Goal: Information Seeking & Learning: Learn about a topic

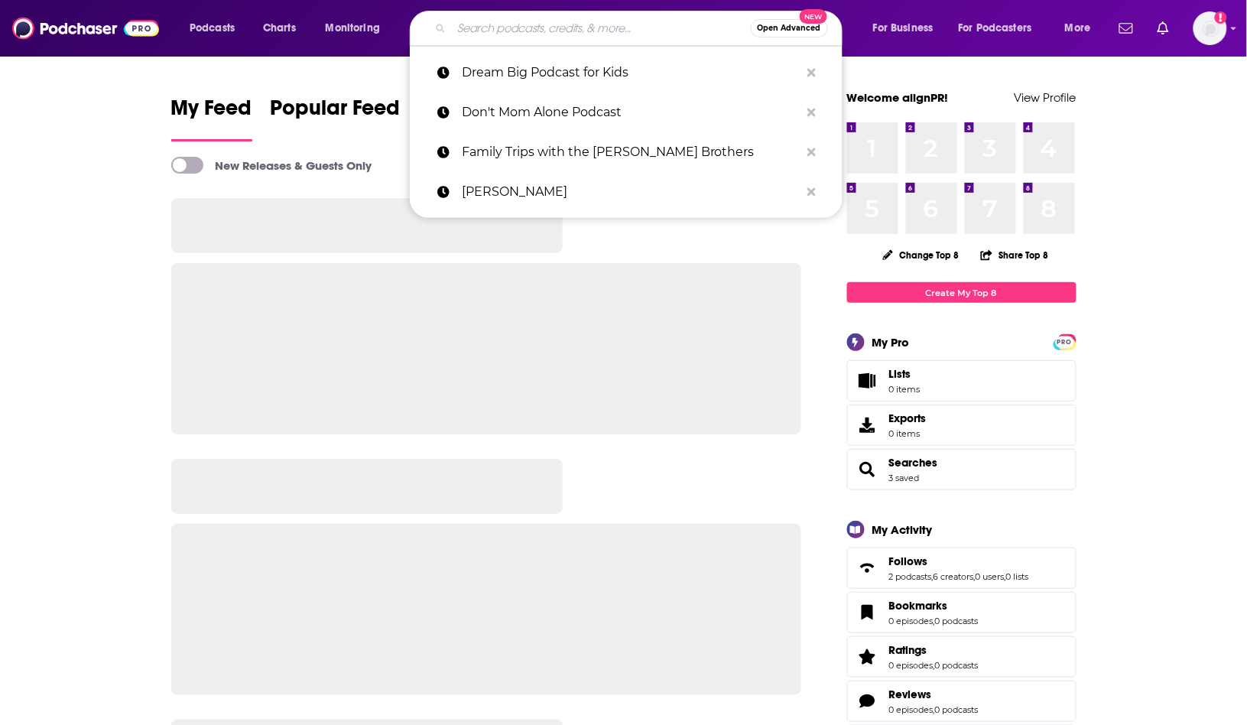
click at [531, 23] on input "Search podcasts, credits, & more..." at bounding box center [601, 28] width 299 height 24
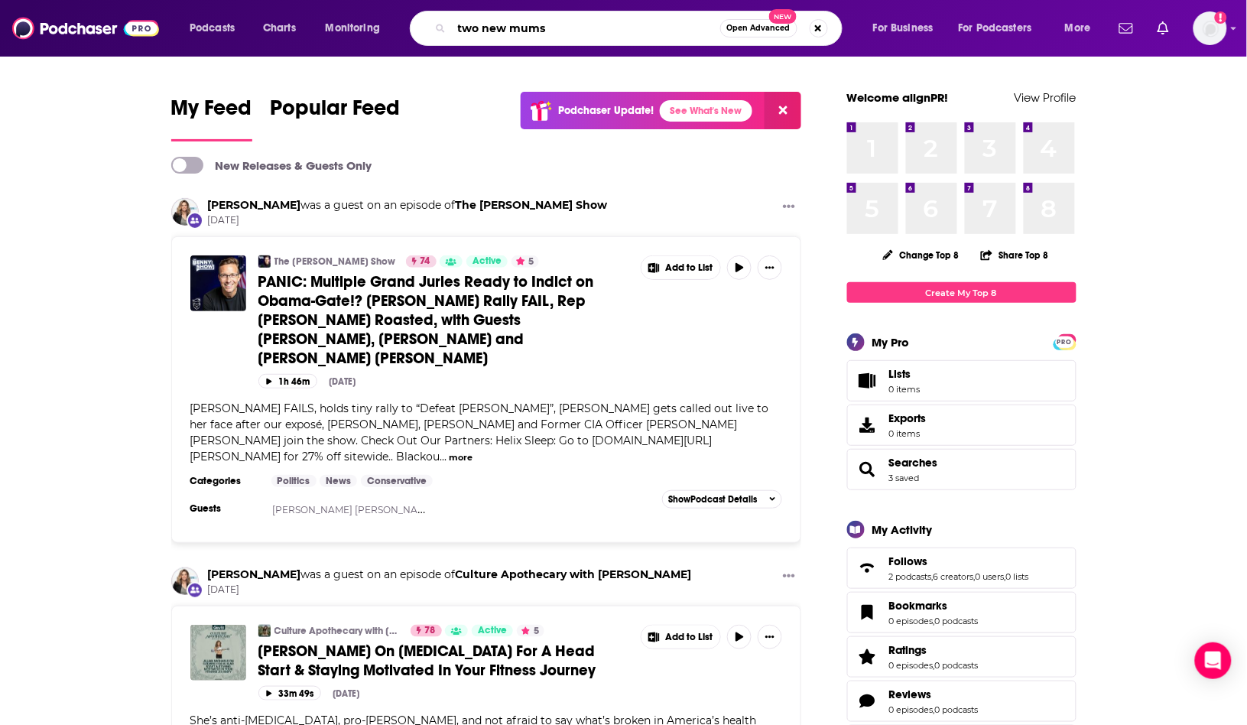
type input "two new mums"
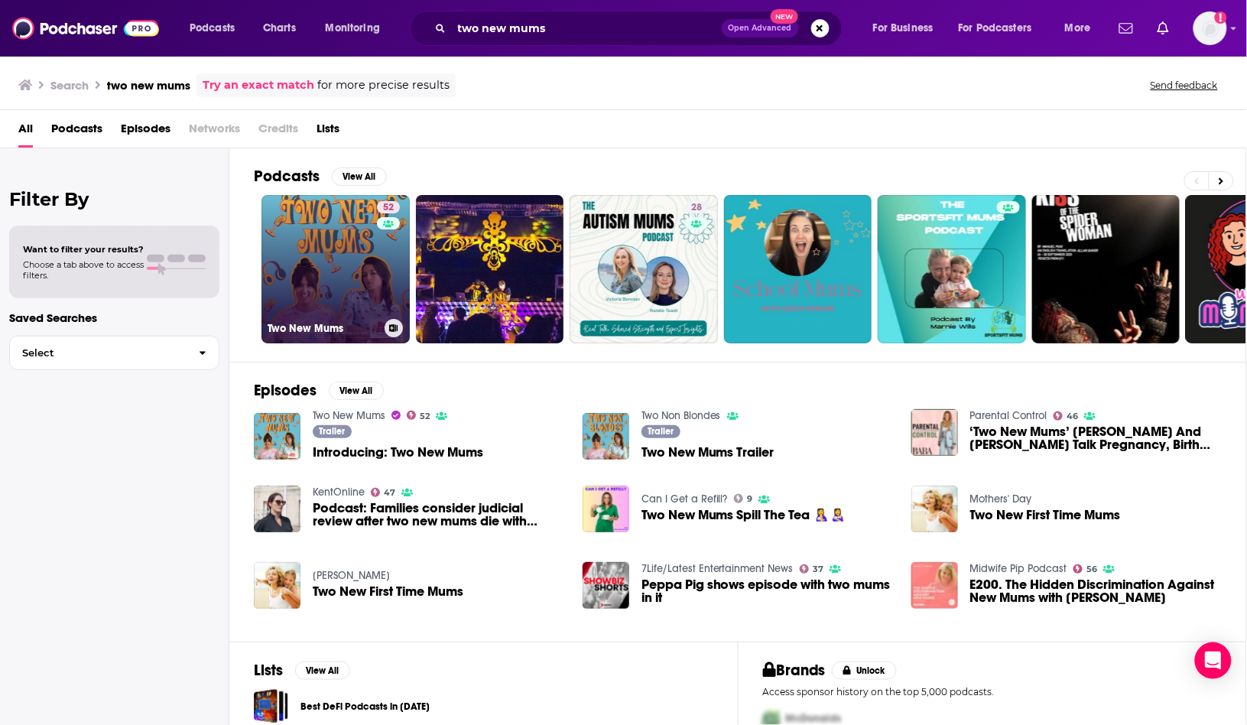
click at [312, 253] on link "52 Two New Mums" at bounding box center [335, 269] width 148 height 148
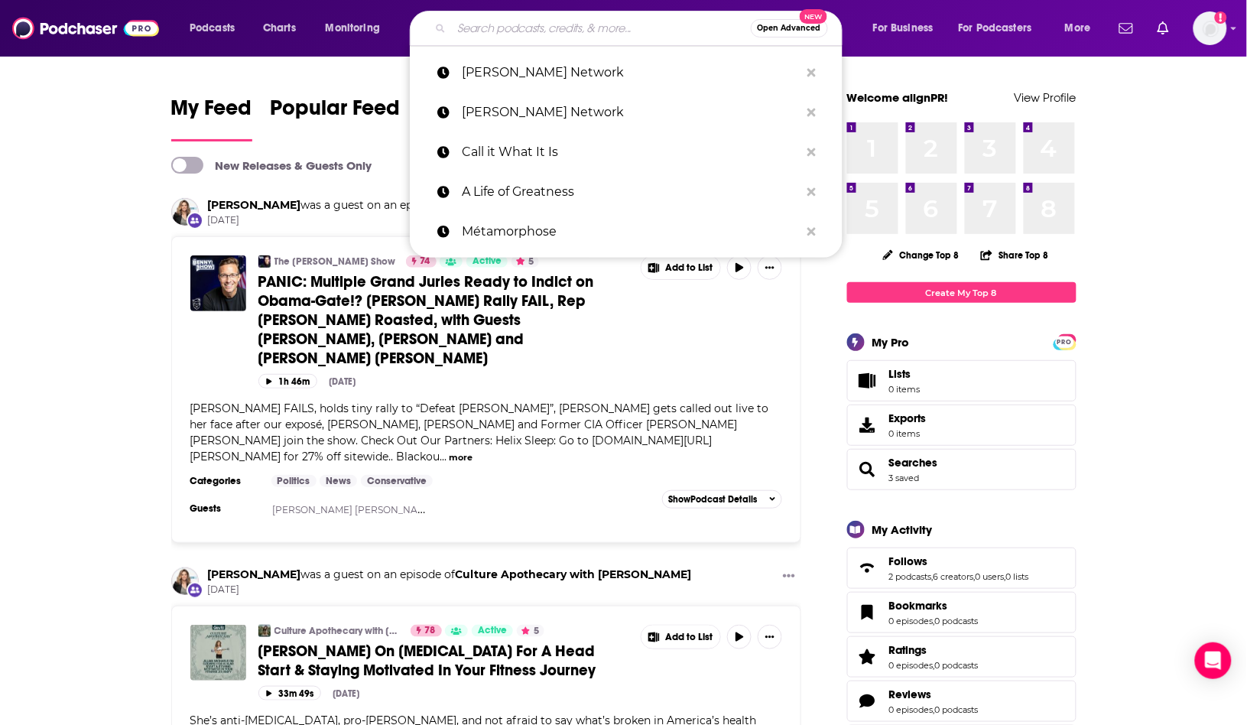
click at [490, 24] on input "Search podcasts, credits, & more..." at bounding box center [601, 28] width 299 height 24
click at [488, 24] on input "Search podcasts, credits, & more..." at bounding box center [601, 28] width 299 height 24
click at [519, 24] on input "Search podcasts, credits, & more..." at bounding box center [601, 28] width 299 height 24
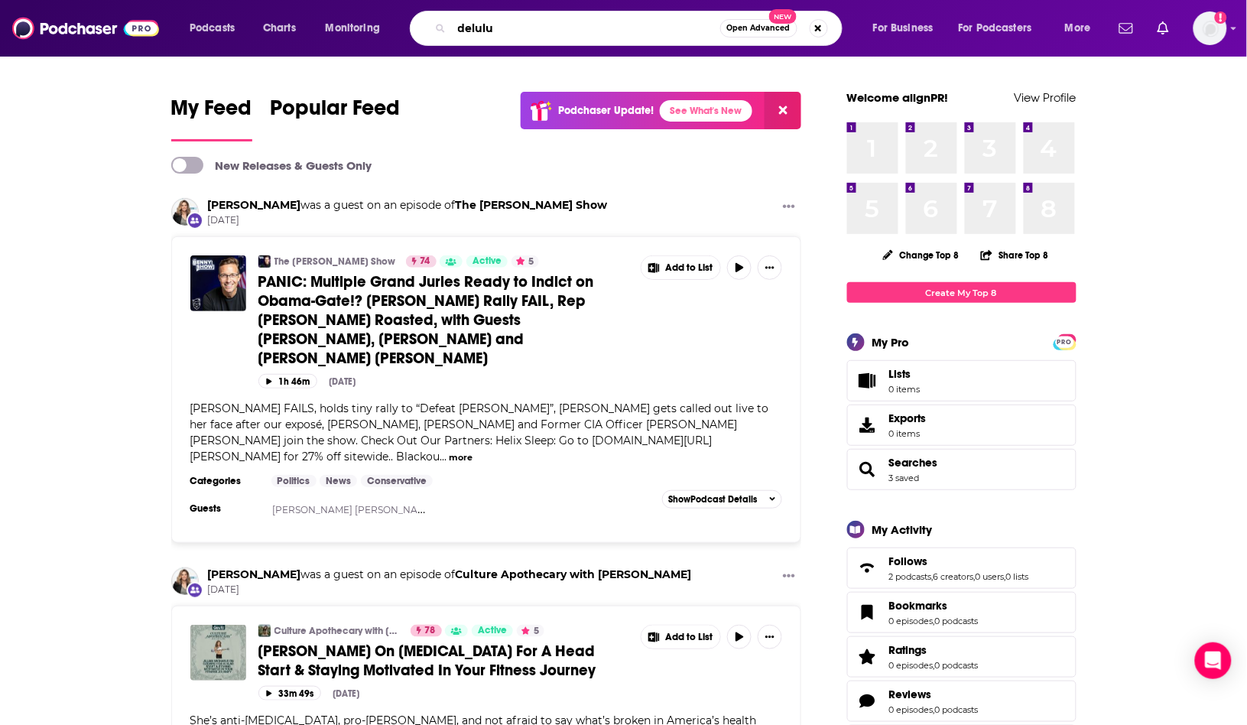
type input "delulu"
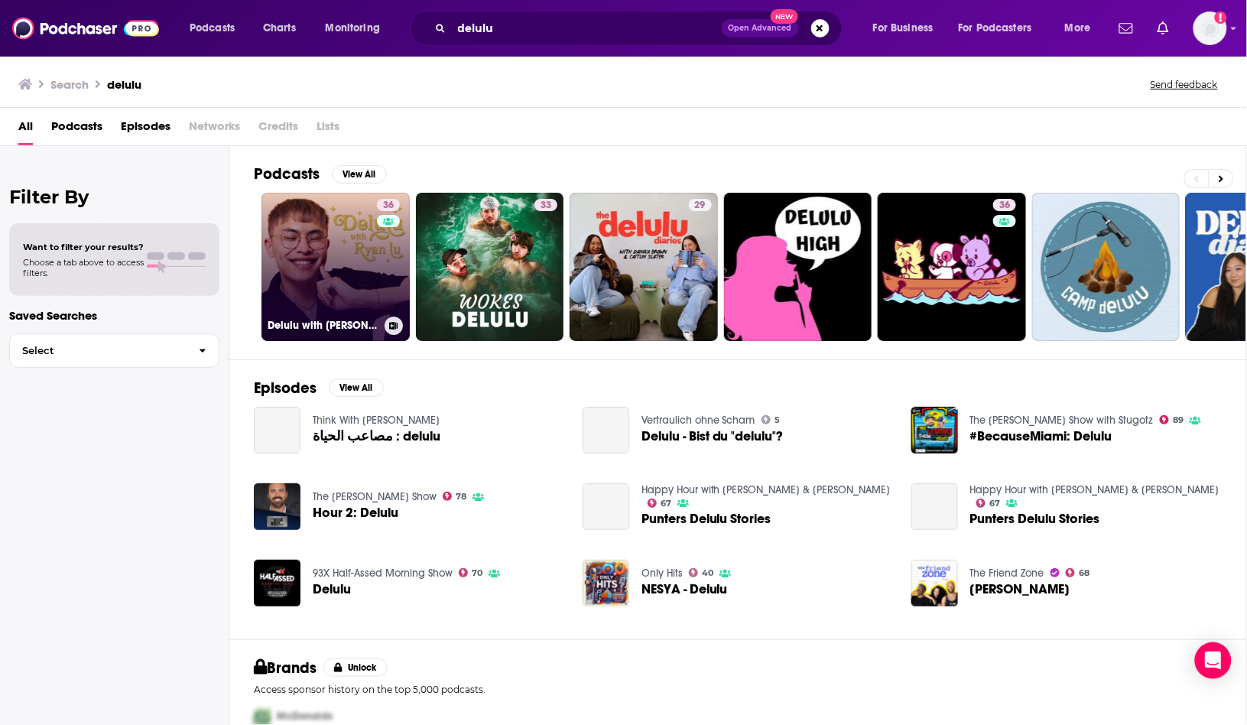
click at [334, 225] on link "36 Delulu with Ryan Lu" at bounding box center [335, 267] width 148 height 148
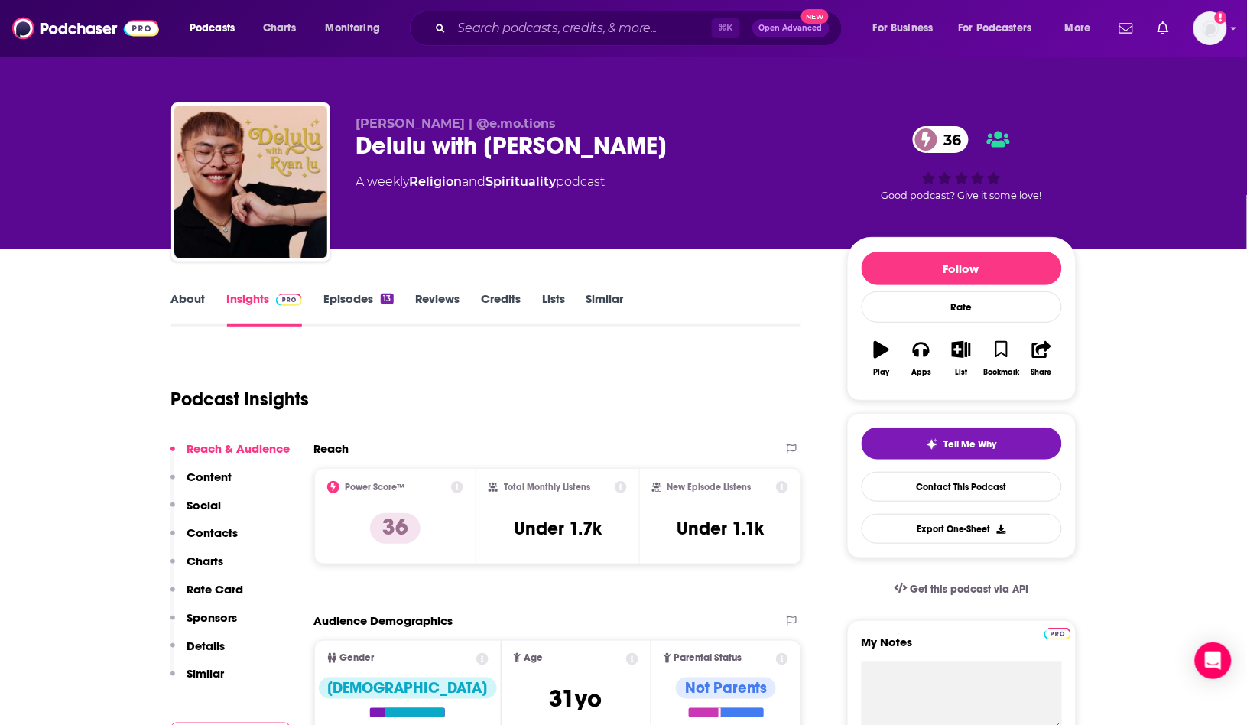
click at [375, 304] on link "Episodes 13" at bounding box center [358, 308] width 70 height 35
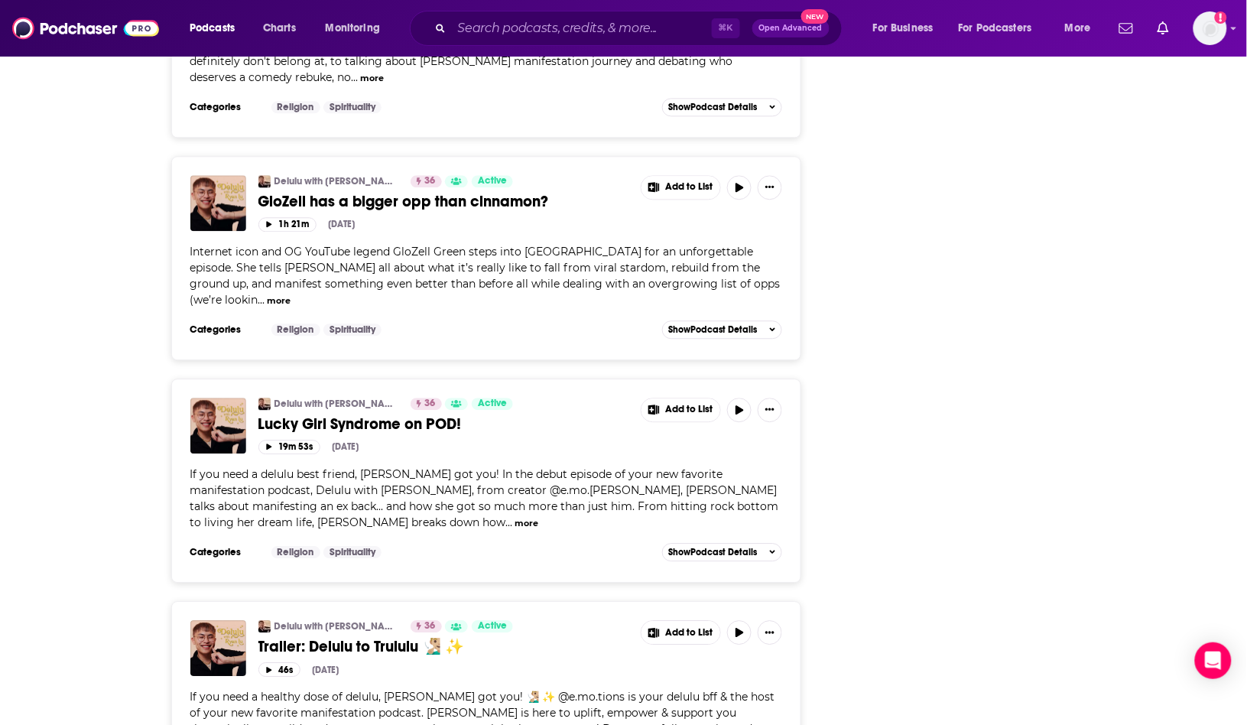
scroll to position [2555, 0]
